Goal: Information Seeking & Learning: Check status

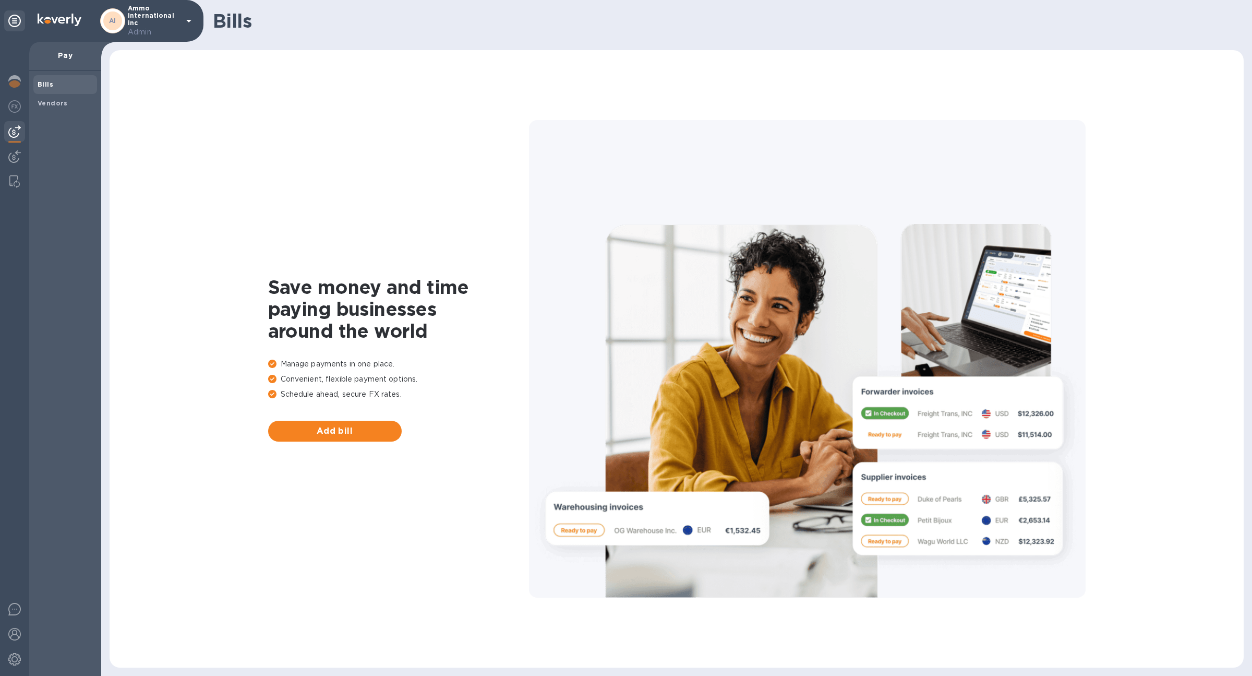
click at [11, 70] on div at bounding box center [14, 359] width 29 height 634
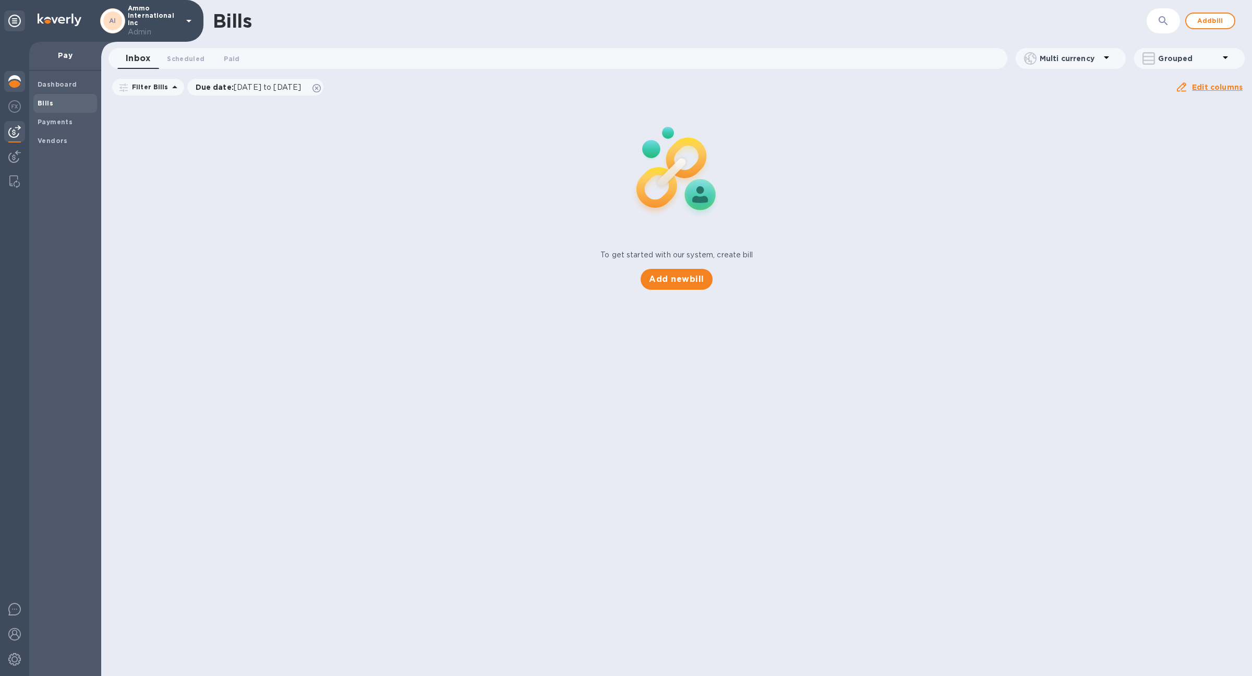
click at [11, 71] on div at bounding box center [14, 82] width 21 height 23
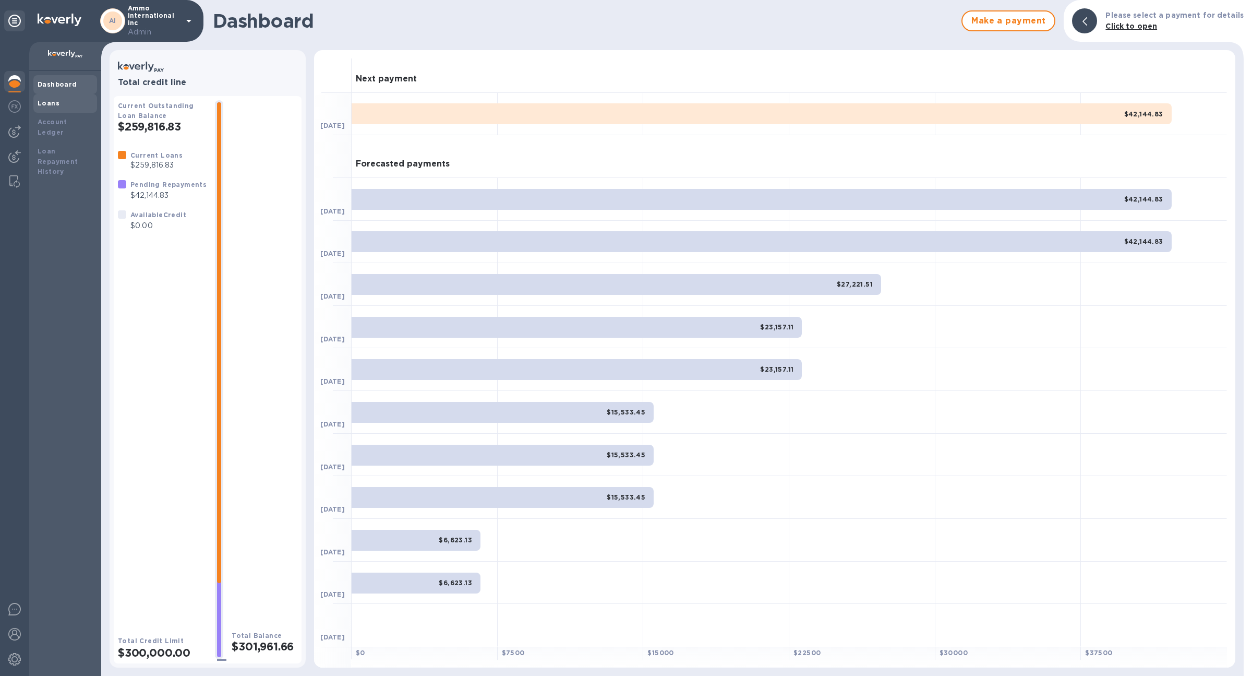
click at [56, 102] on b "Loans" at bounding box center [49, 103] width 22 height 8
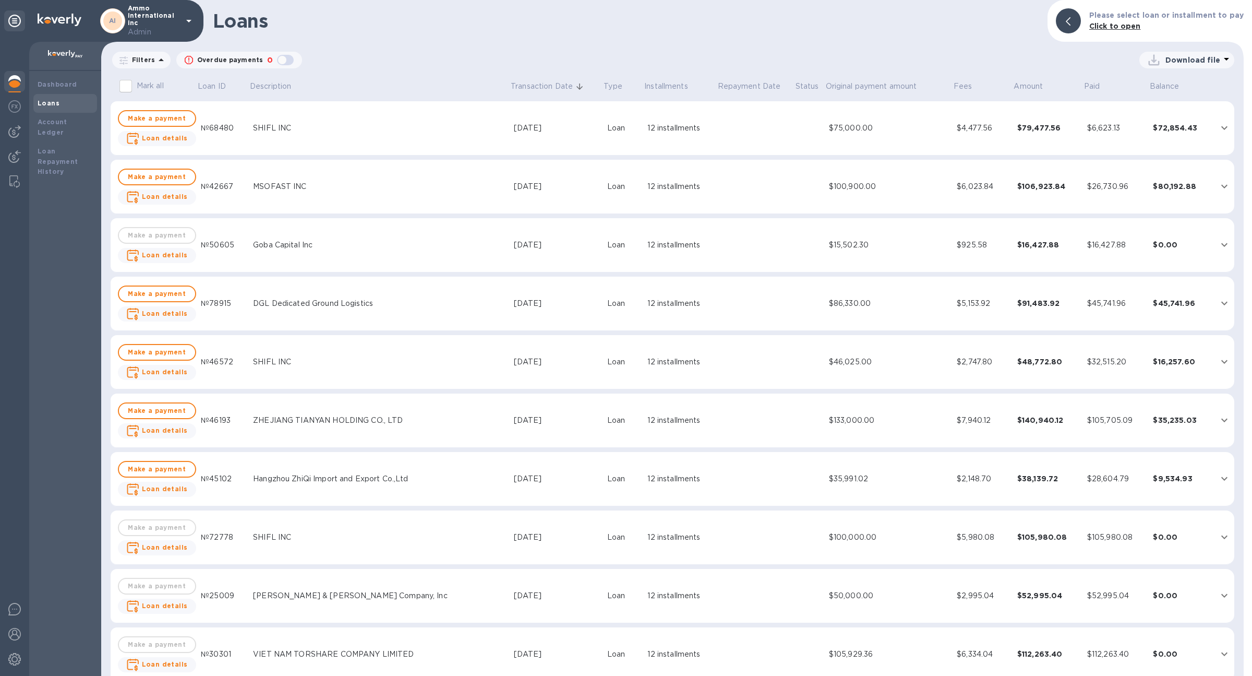
click at [972, 430] on td "$7,940.12" at bounding box center [983, 420] width 61 height 54
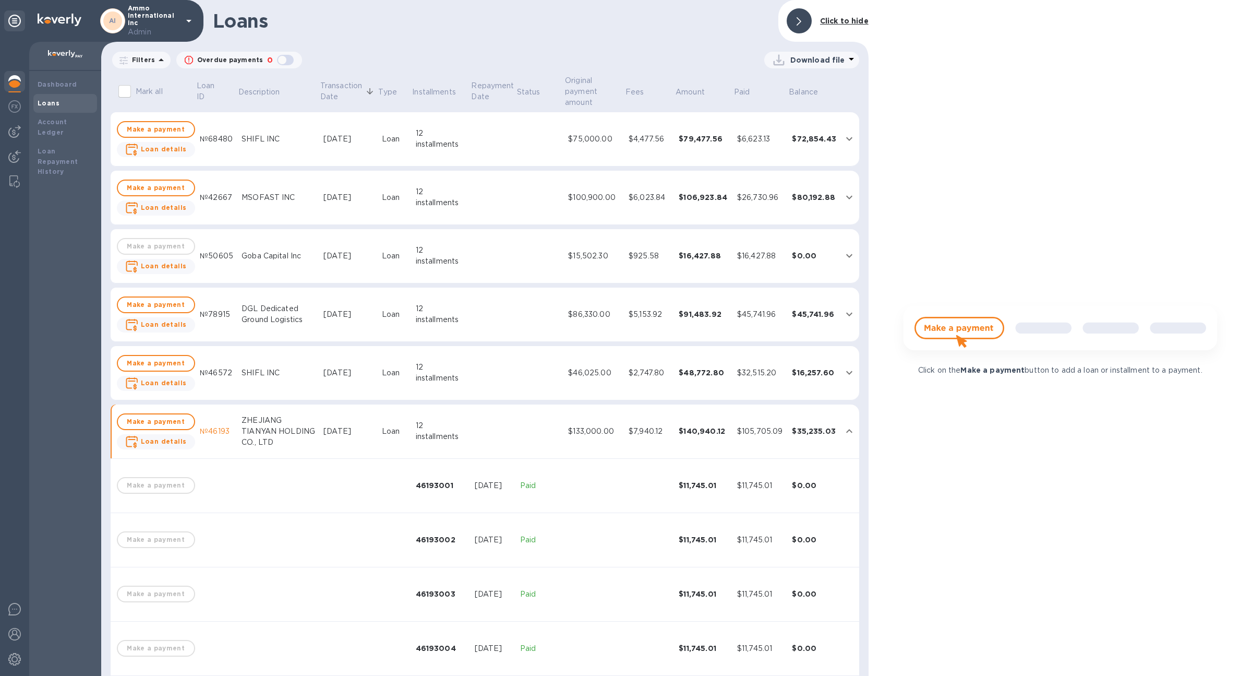
click at [763, 307] on td "$45,741.96" at bounding box center [760, 314] width 55 height 54
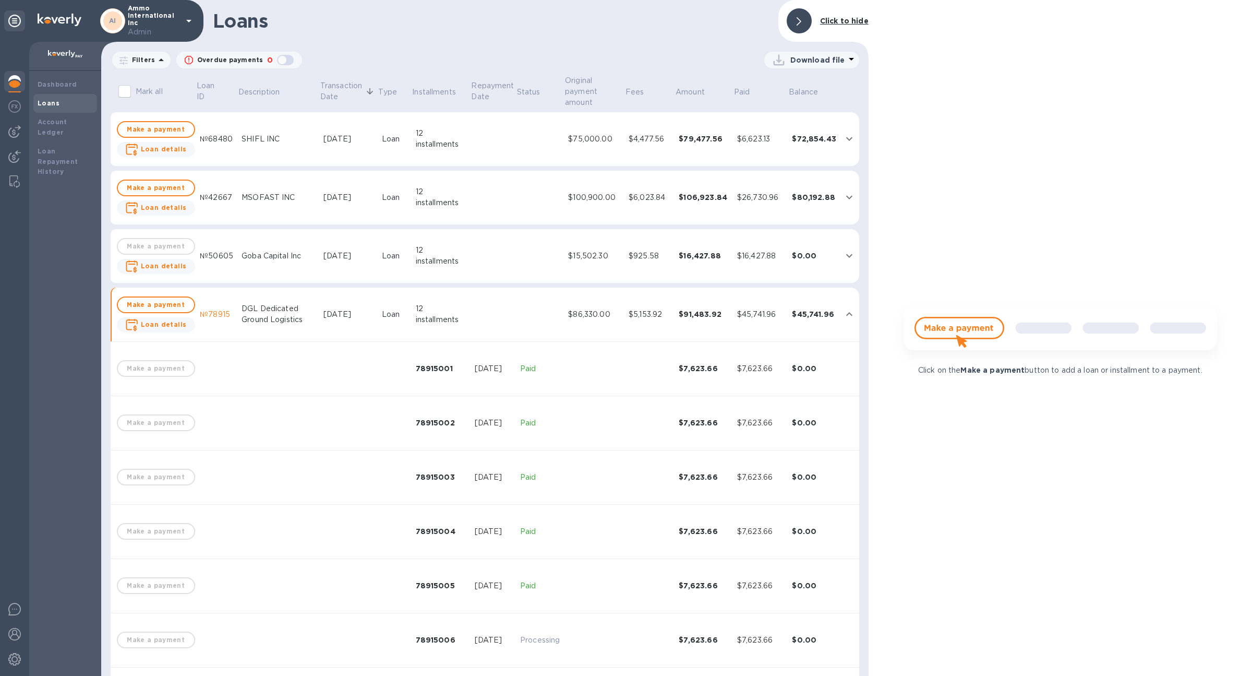
click at [757, 274] on td "$16,427.88" at bounding box center [760, 256] width 55 height 54
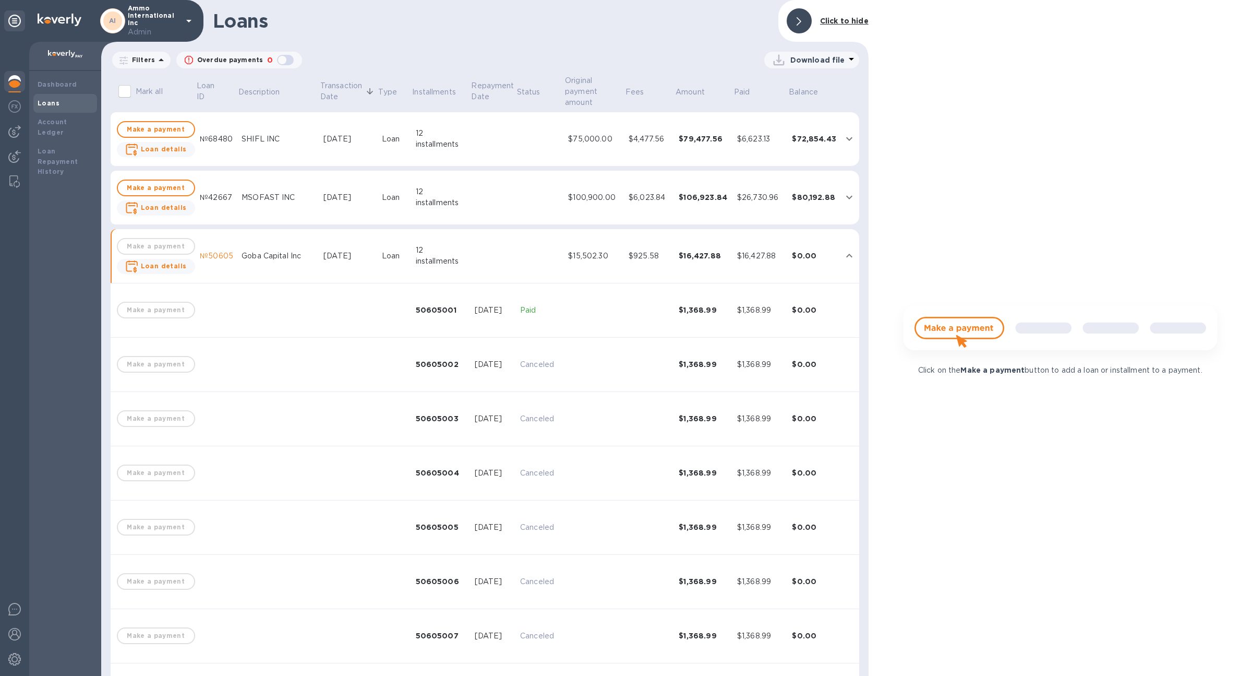
click at [721, 327] on td "$1,368.99" at bounding box center [703, 310] width 58 height 54
drag, startPoint x: 719, startPoint y: 315, endPoint x: 684, endPoint y: 313, distance: 35.5
click at [684, 313] on div "$1,368.99" at bounding box center [704, 310] width 50 height 10
drag, startPoint x: 684, startPoint y: 312, endPoint x: 714, endPoint y: 312, distance: 30.3
click at [714, 312] on div "$1,368.99" at bounding box center [704, 310] width 50 height 10
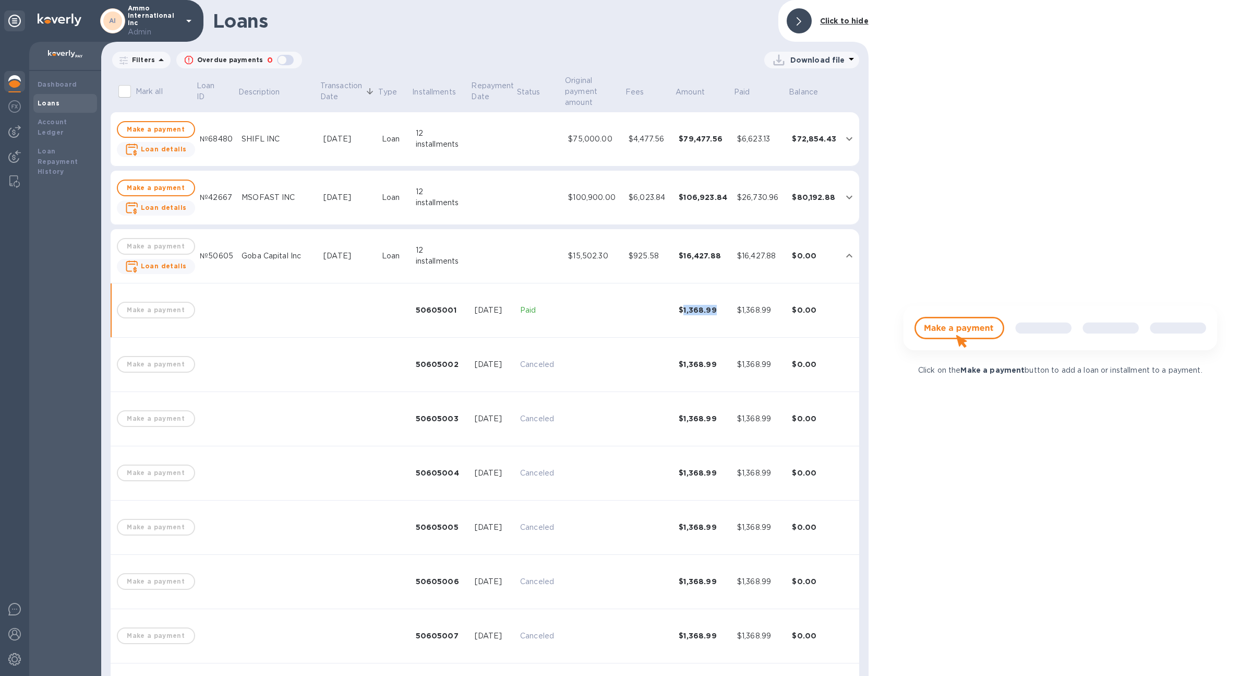
copy div "1,368.99"
click at [714, 312] on div "$1,368.99" at bounding box center [704, 310] width 50 height 10
click at [173, 272] on span "Loan details" at bounding box center [156, 266] width 62 height 13
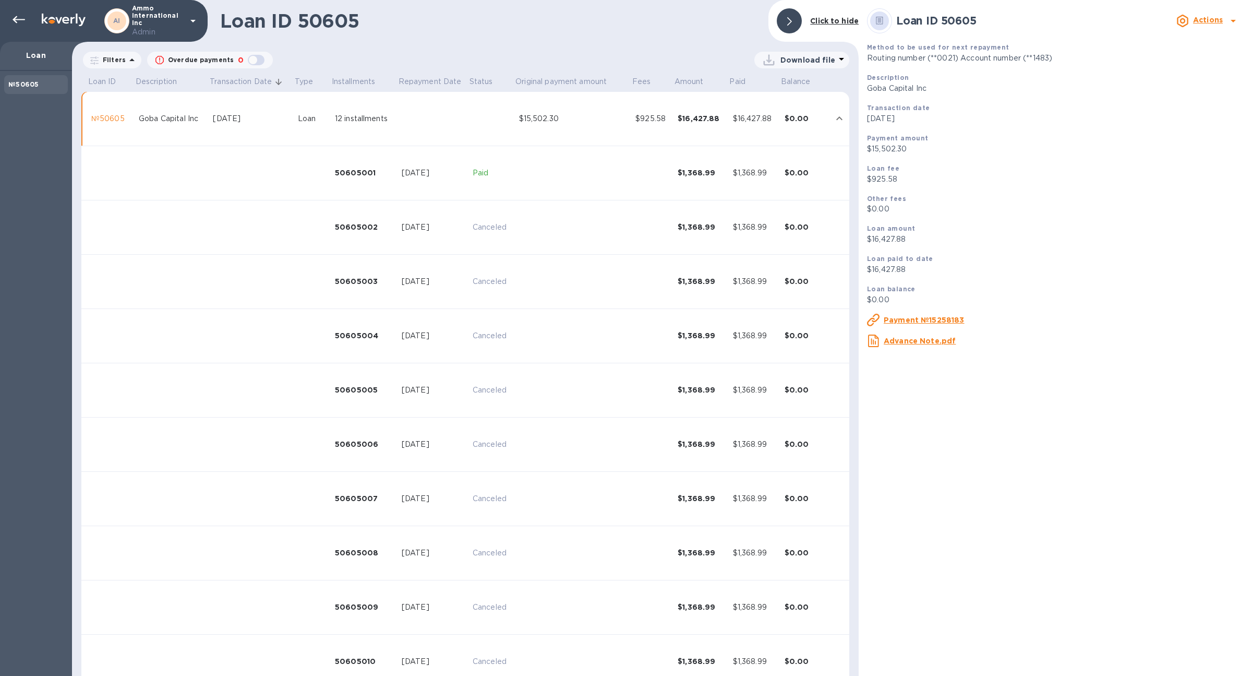
click at [530, 183] on td at bounding box center [573, 173] width 117 height 54
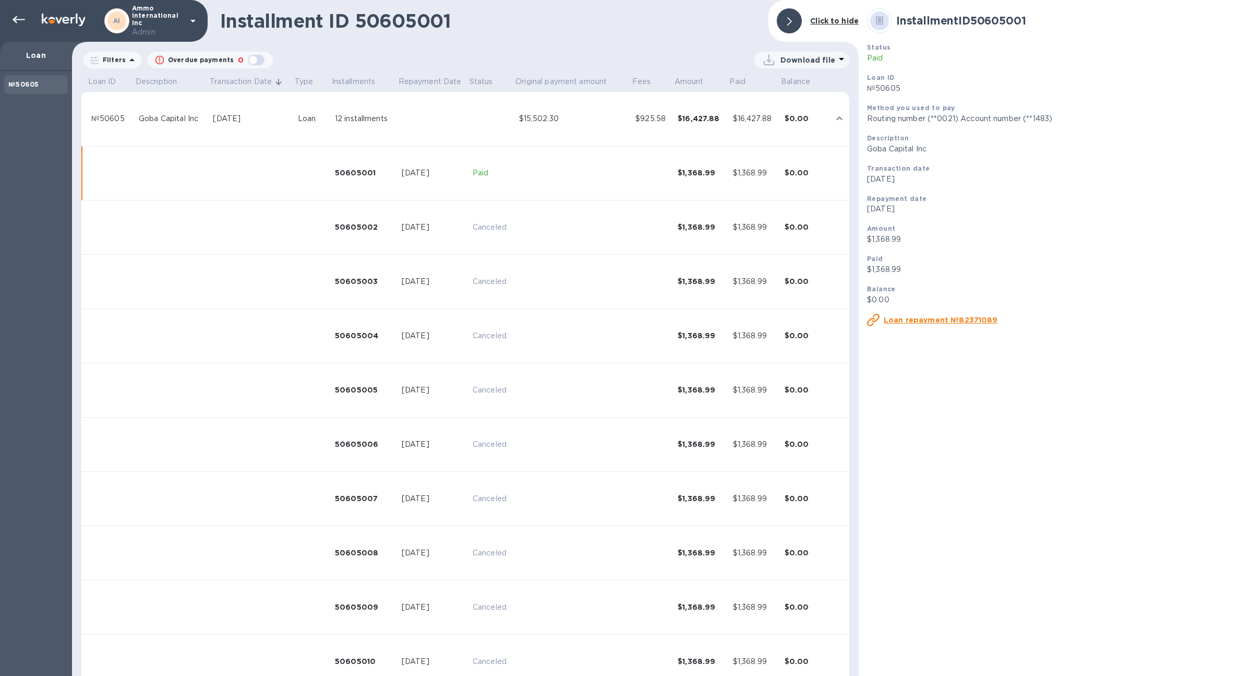
scroll to position [20, 0]
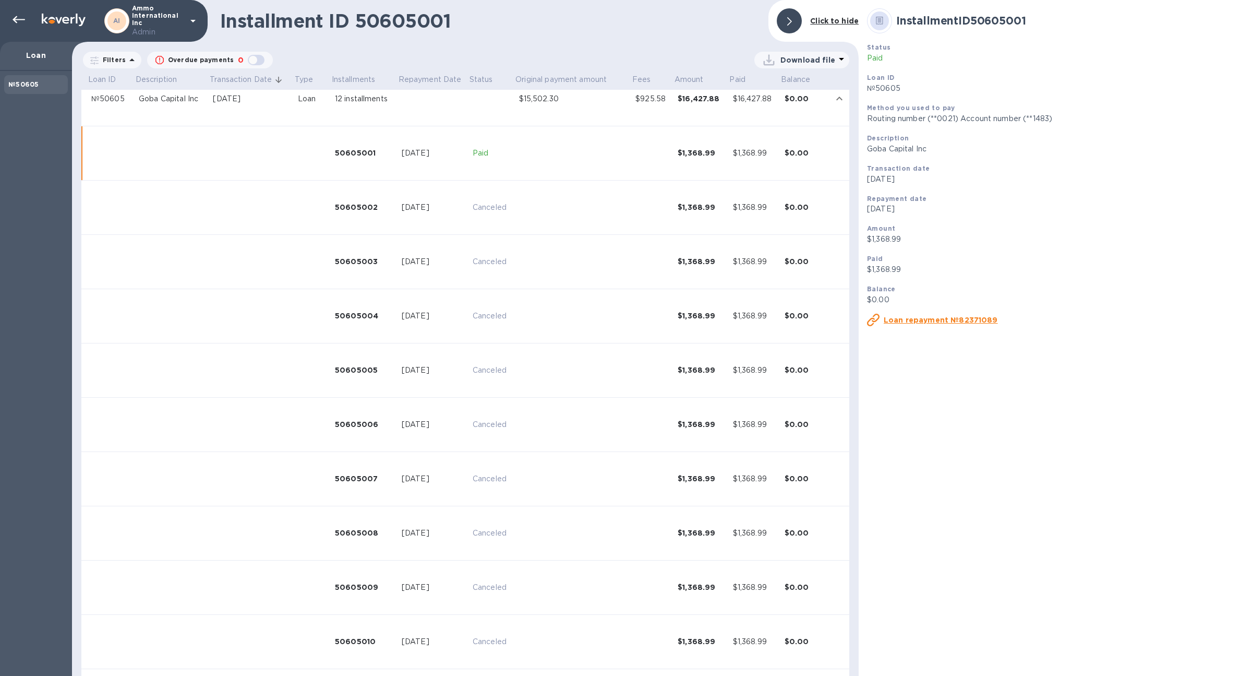
click at [985, 318] on u "Loan repayment №82371089" at bounding box center [941, 320] width 114 height 8
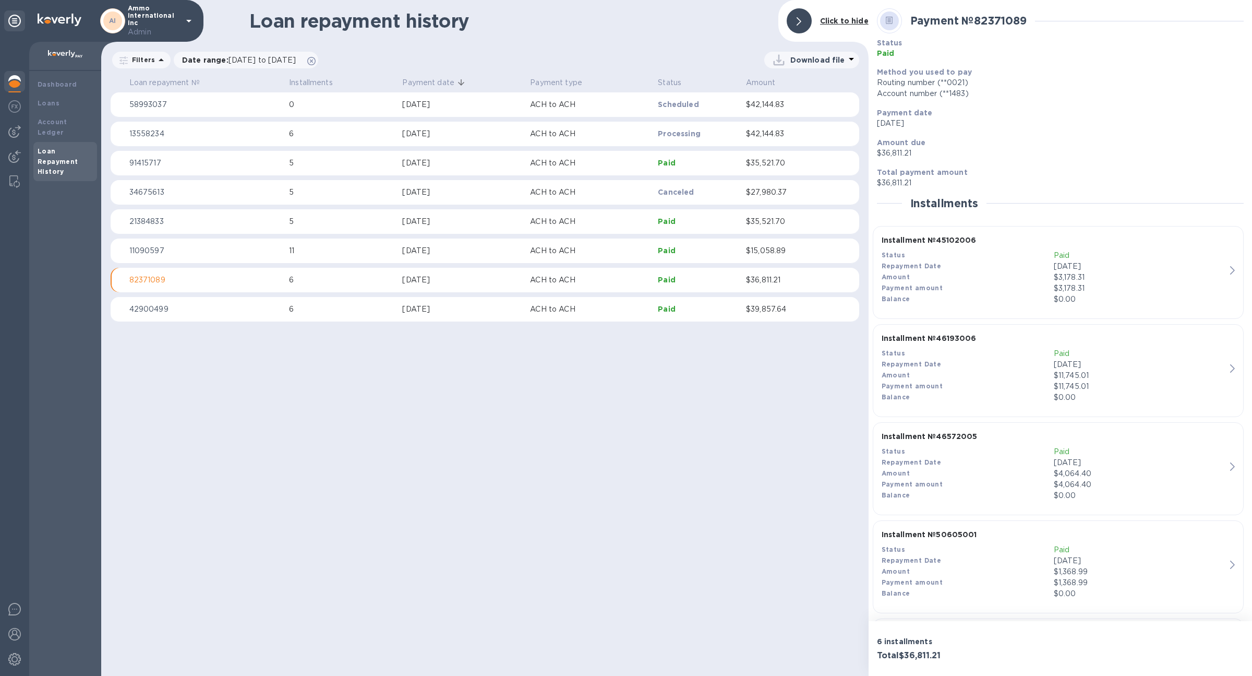
click at [754, 135] on p "$42,144.83" at bounding box center [786, 133] width 80 height 11
click at [787, 289] on td "$36,811.21" at bounding box center [786, 280] width 88 height 25
